Goal: Task Accomplishment & Management: Use online tool/utility

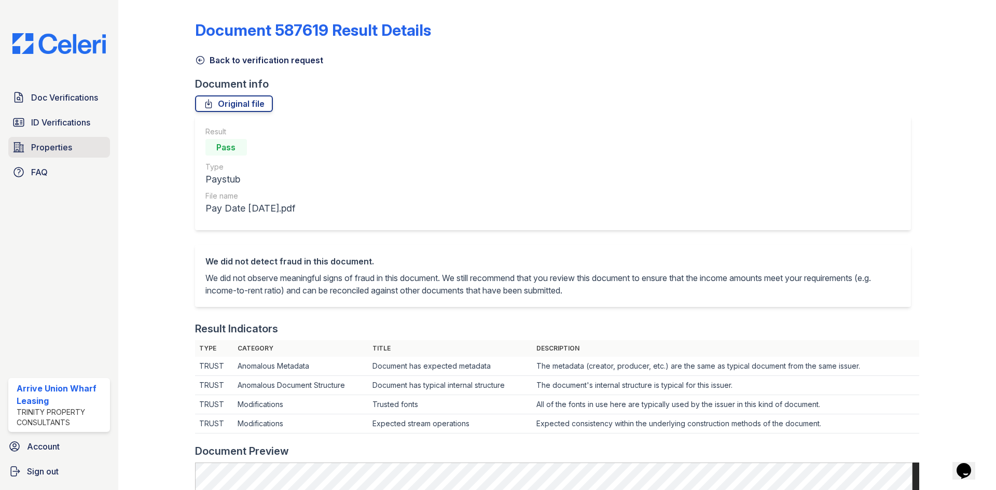
scroll to position [498, 0]
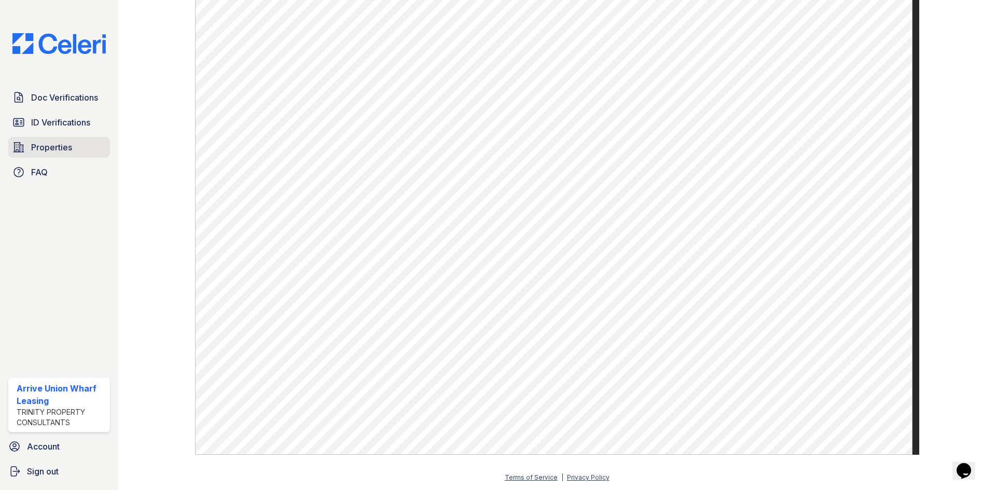
click at [58, 145] on span "Properties" at bounding box center [51, 147] width 41 height 12
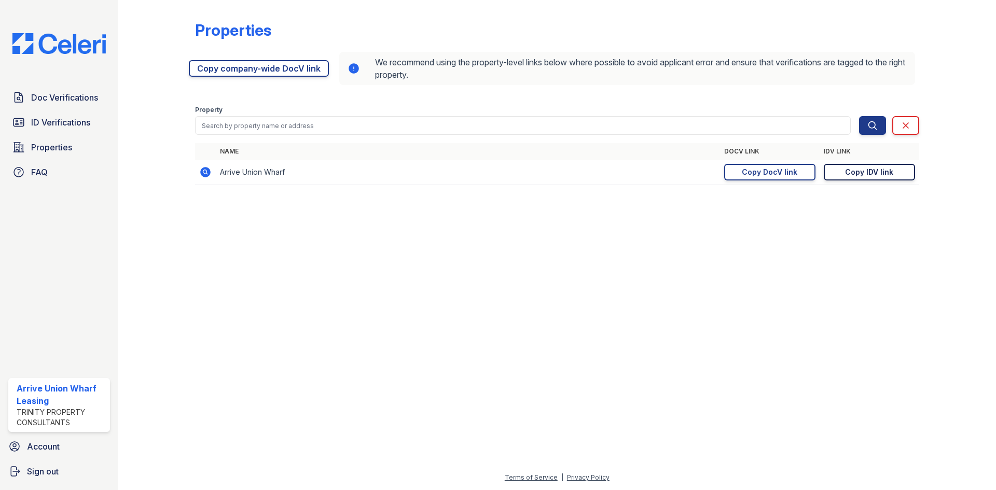
click at [883, 176] on div "Copy IDV link" at bounding box center [869, 172] width 48 height 10
click at [59, 120] on span "ID Verifications" at bounding box center [60, 122] width 59 height 12
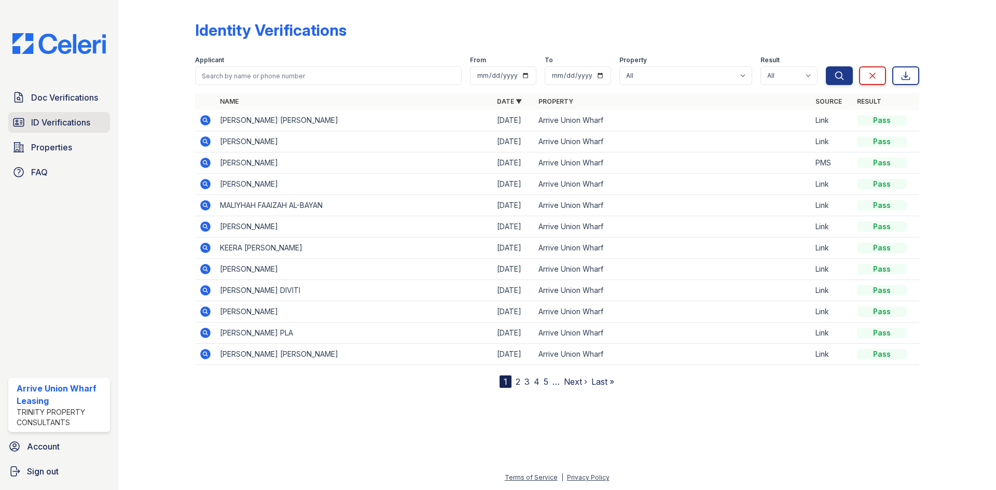
click at [59, 121] on span "ID Verifications" at bounding box center [60, 122] width 59 height 12
